Goal: Task Accomplishment & Management: Use online tool/utility

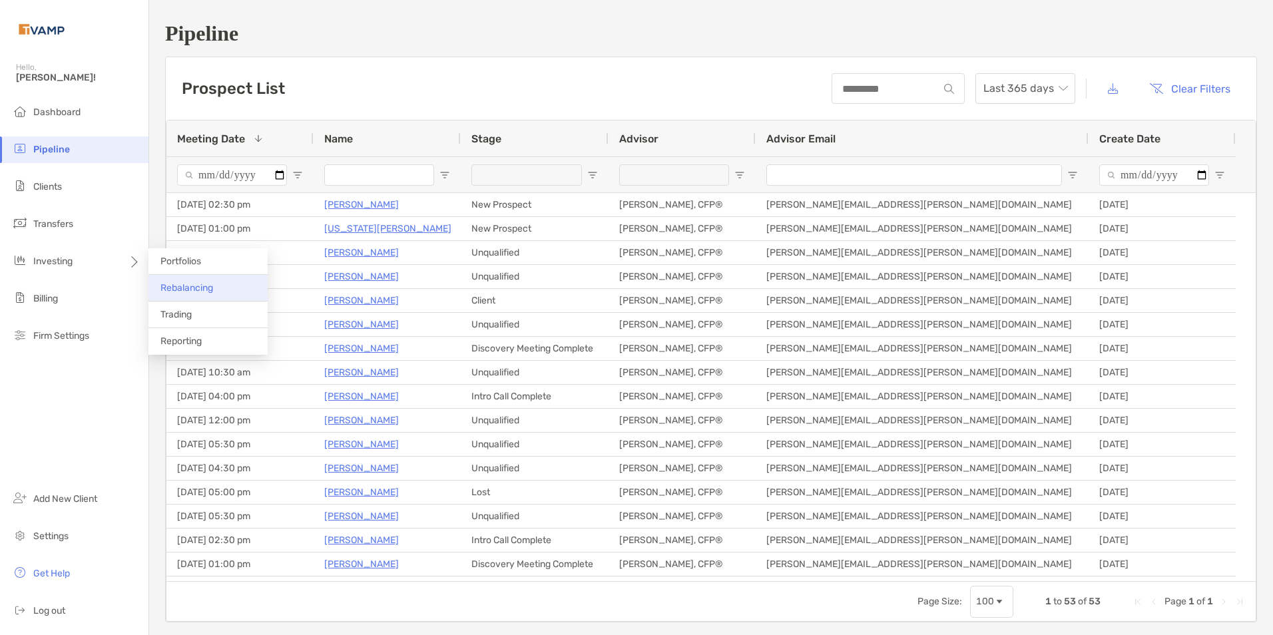
click at [198, 289] on span "Rebalancing" at bounding box center [186, 287] width 53 height 11
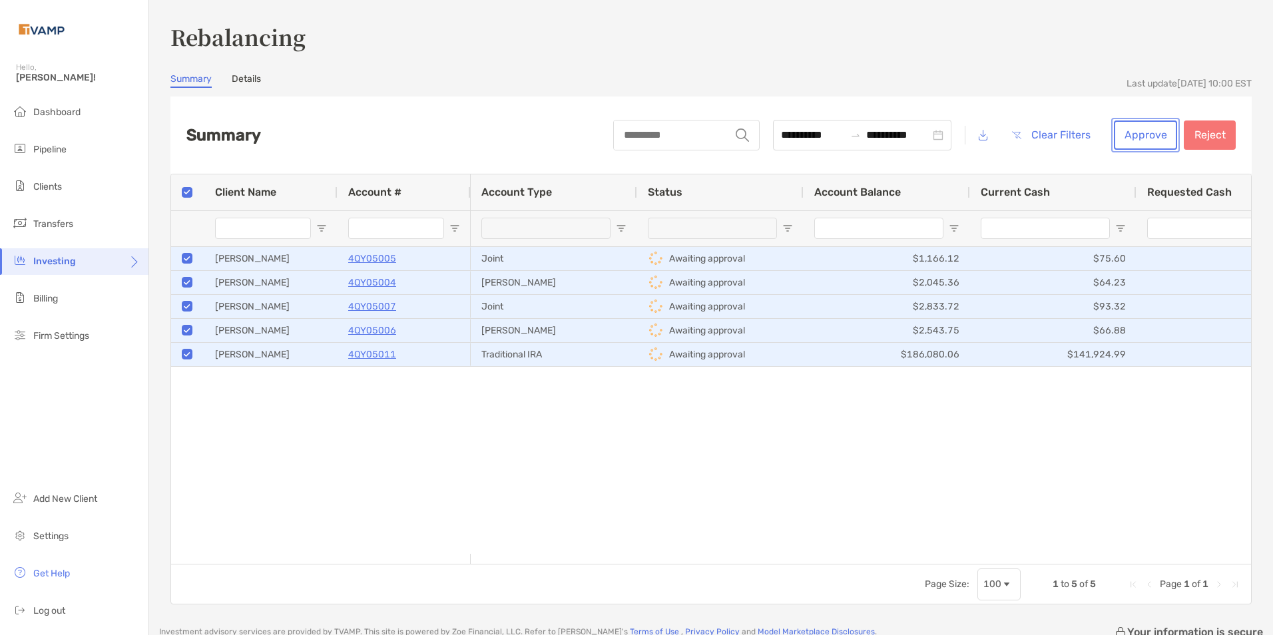
click at [1139, 136] on button "Approve" at bounding box center [1145, 135] width 63 height 29
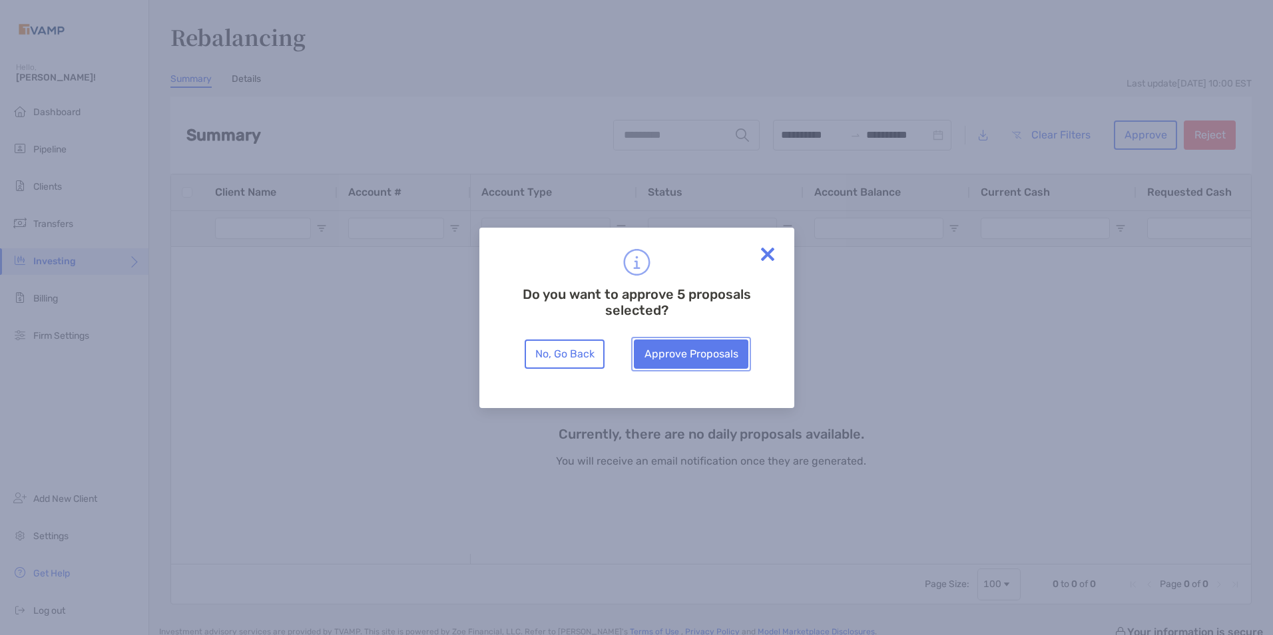
click at [726, 349] on button "Approve Proposals" at bounding box center [691, 354] width 115 height 29
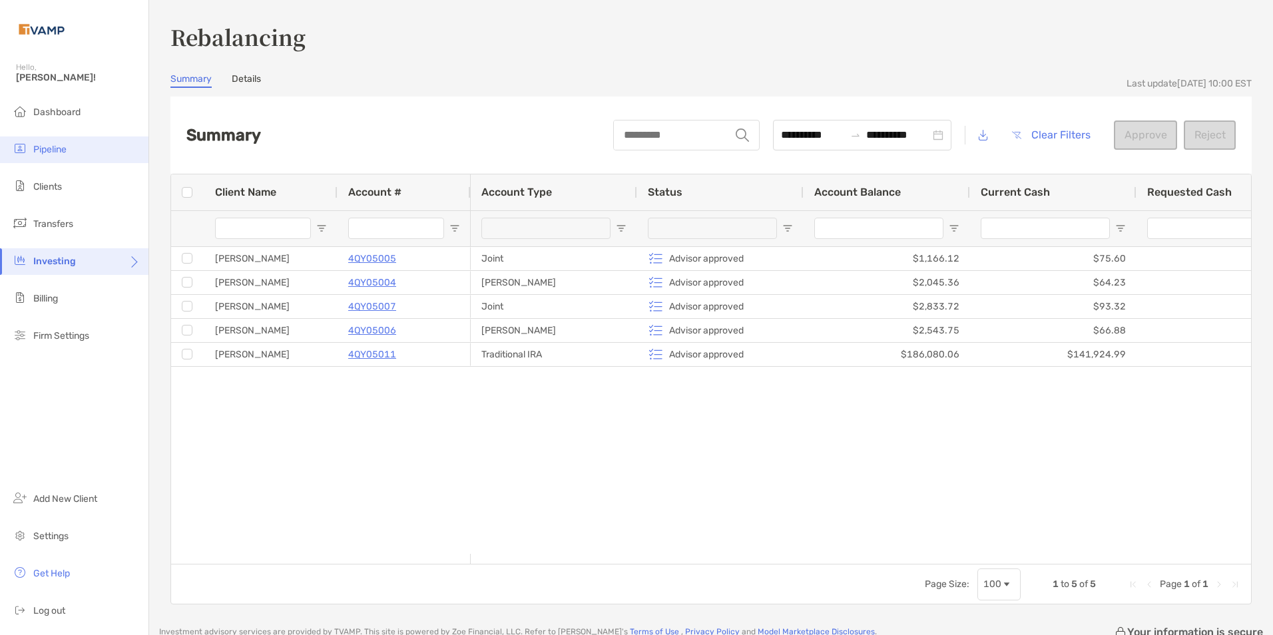
click at [49, 144] on span "Pipeline" at bounding box center [49, 149] width 33 height 11
